Goal: Task Accomplishment & Management: Complete application form

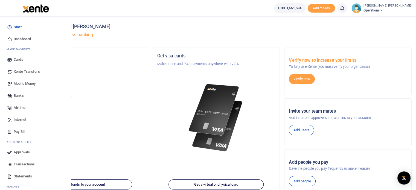
click at [26, 87] on link "Mobile Money" at bounding box center [35, 84] width 62 height 12
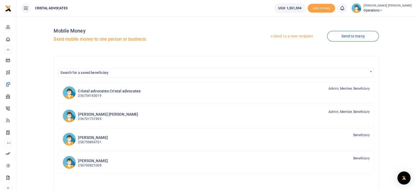
click at [295, 34] on link "Send to a new recipient" at bounding box center [290, 36] width 71 height 10
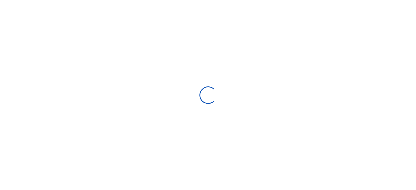
select select "Loading bundles"
select select
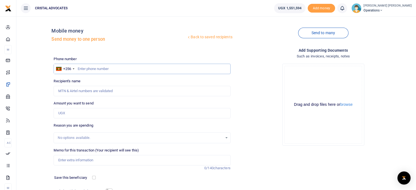
click at [90, 70] on input "text" at bounding box center [142, 69] width 177 height 10
type input "763290465"
type input "[PERSON_NAME]"
type input "763290465"
click at [70, 113] on input "Amount you want to send" at bounding box center [142, 113] width 177 height 10
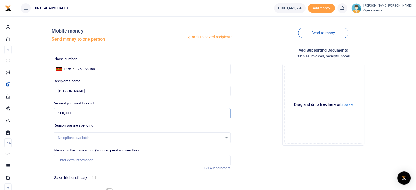
type input "200,000"
click at [77, 163] on input "Memo for this transaction (Your recipient will see this)" at bounding box center [142, 160] width 177 height 10
type input "Client entertainment"
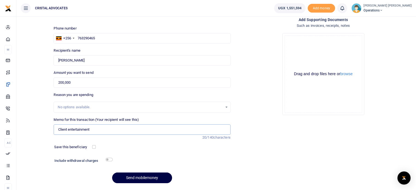
scroll to position [46, 0]
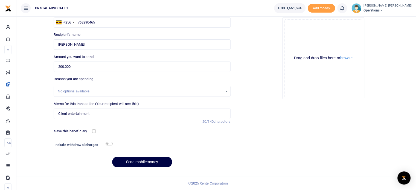
click at [114, 144] on div at bounding box center [164, 145] width 105 height 9
click at [110, 143] on input "checkbox" at bounding box center [108, 144] width 7 height 4
checkbox input "true"
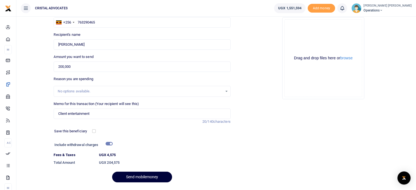
click at [141, 174] on button "Send mobilemoney" at bounding box center [142, 177] width 60 height 11
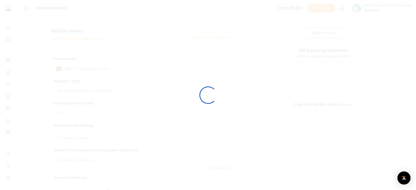
scroll to position [46, 0]
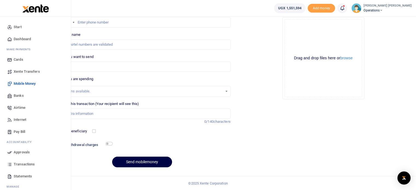
click at [32, 154] on link "Approvals" at bounding box center [35, 152] width 62 height 12
click at [25, 154] on span "Approvals" at bounding box center [22, 151] width 16 height 5
click at [32, 152] on link "Approvals" at bounding box center [35, 152] width 62 height 12
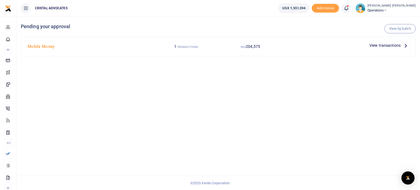
click at [404, 47] on icon at bounding box center [405, 45] width 6 height 6
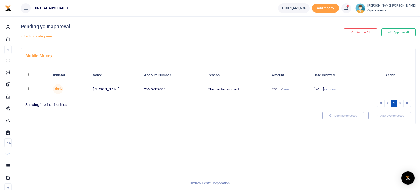
click at [29, 87] on input "checkbox" at bounding box center [30, 89] width 4 height 4
checkbox input "true"
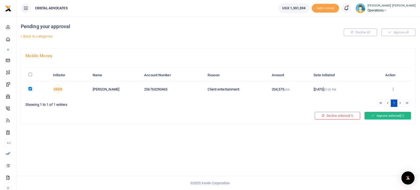
click at [384, 116] on button "Approve selected (1)" at bounding box center [387, 116] width 46 height 8
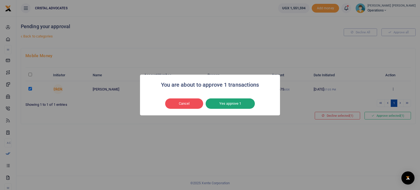
click at [237, 101] on button "Yes approve 1" at bounding box center [229, 103] width 49 height 10
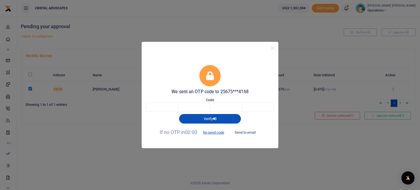
click at [247, 131] on button "Send to email" at bounding box center [245, 132] width 30 height 9
click at [170, 109] on input "text" at bounding box center [162, 106] width 32 height 9
type input "4"
type input "8"
type input "6"
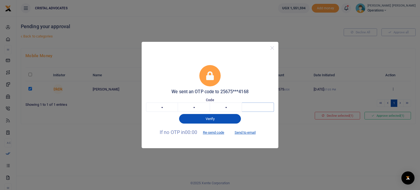
type input "3"
